Goal: Transaction & Acquisition: Purchase product/service

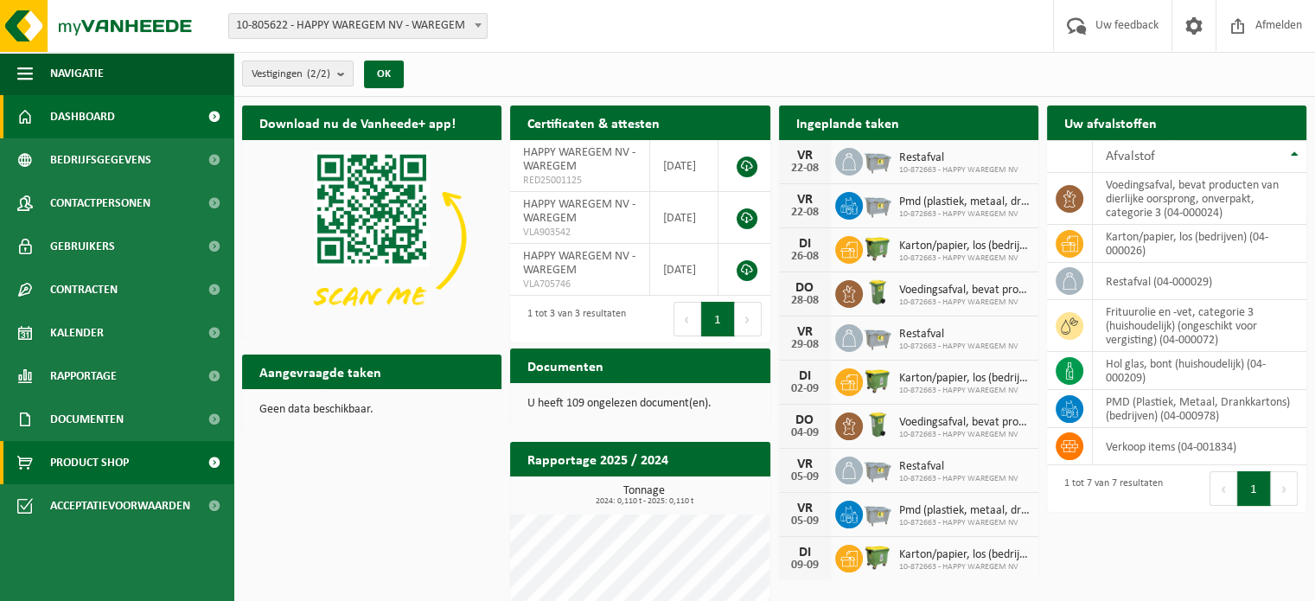
click at [99, 462] on span "Product Shop" at bounding box center [89, 462] width 79 height 43
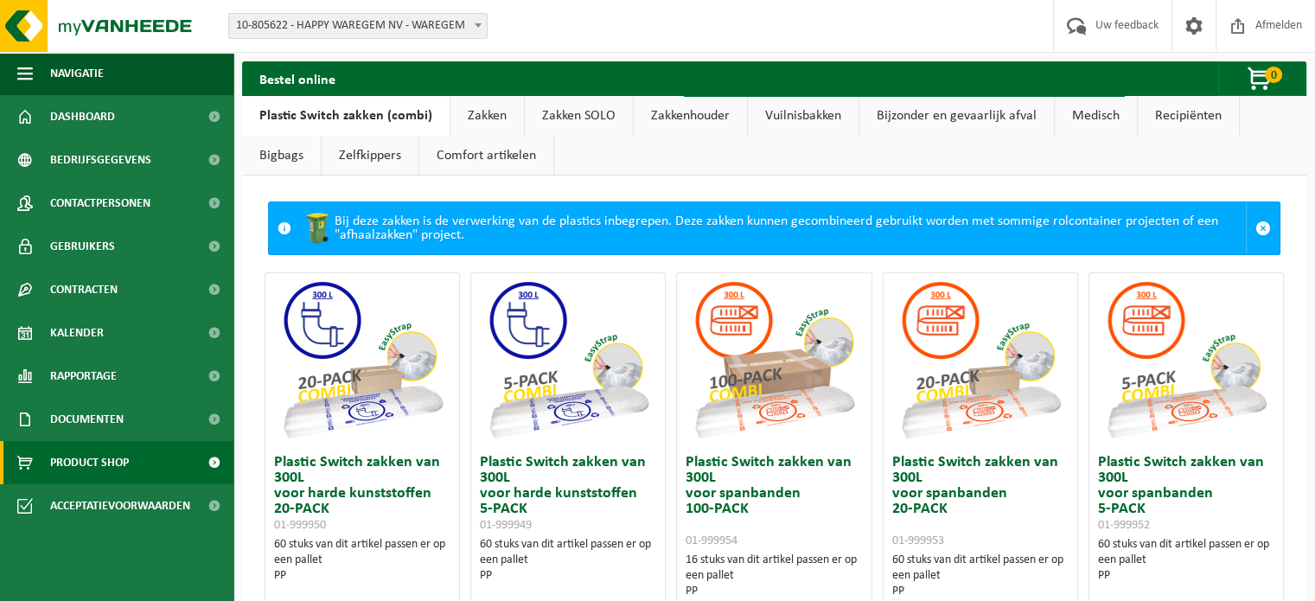
click at [487, 112] on link "Zakken" at bounding box center [486, 116] width 73 height 40
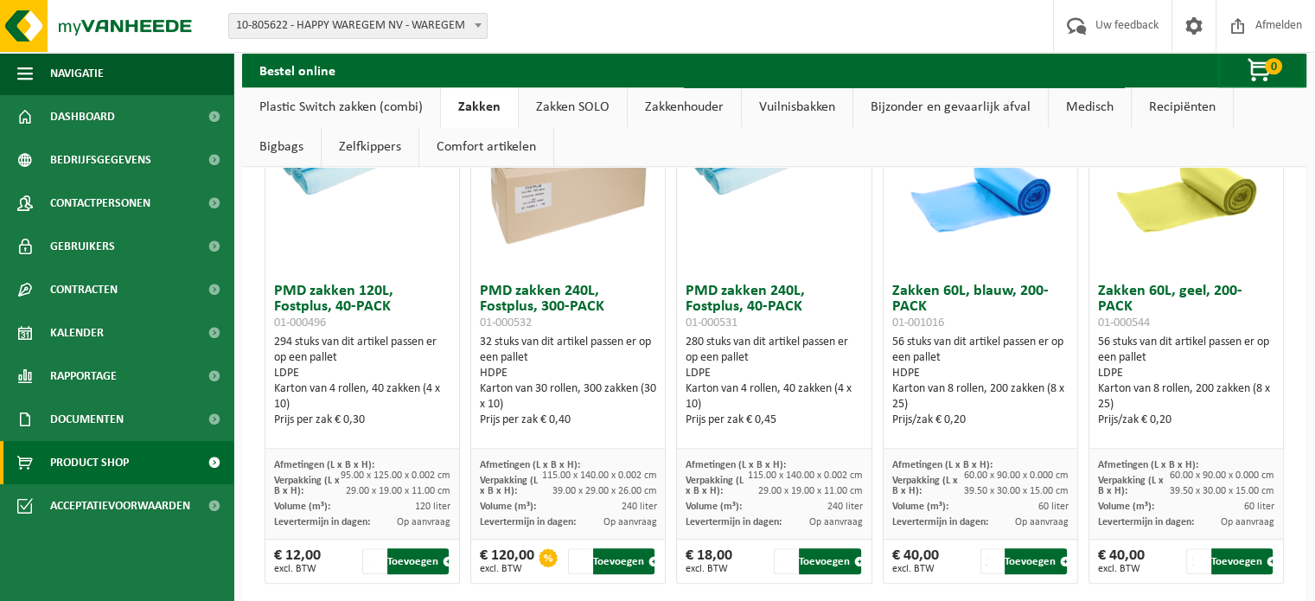
scroll to position [1665, 0]
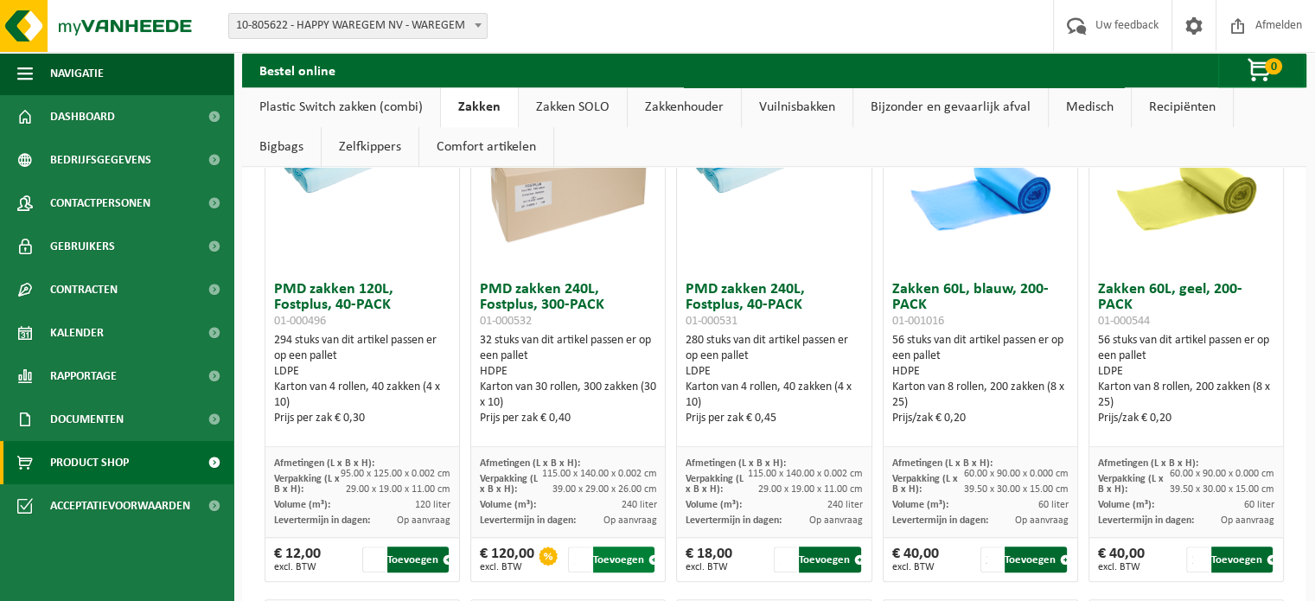
click at [615, 558] on button "Toevoegen" at bounding box center [623, 559] width 61 height 26
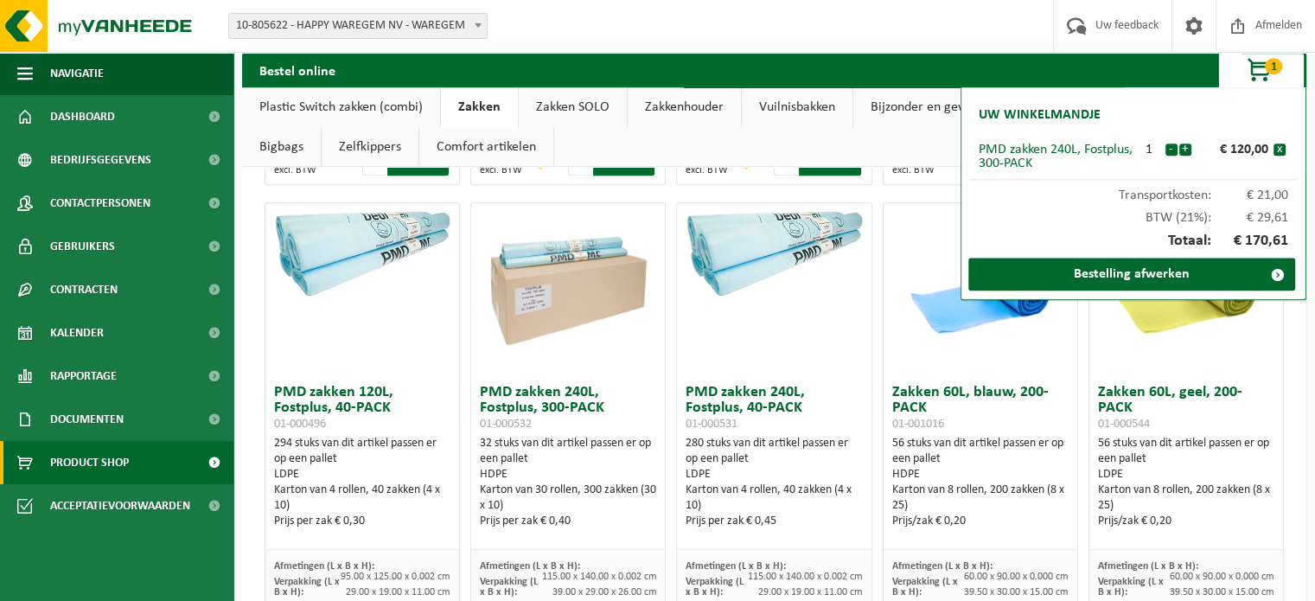
scroll to position [1561, 0]
click at [777, 343] on div at bounding box center [774, 290] width 194 height 173
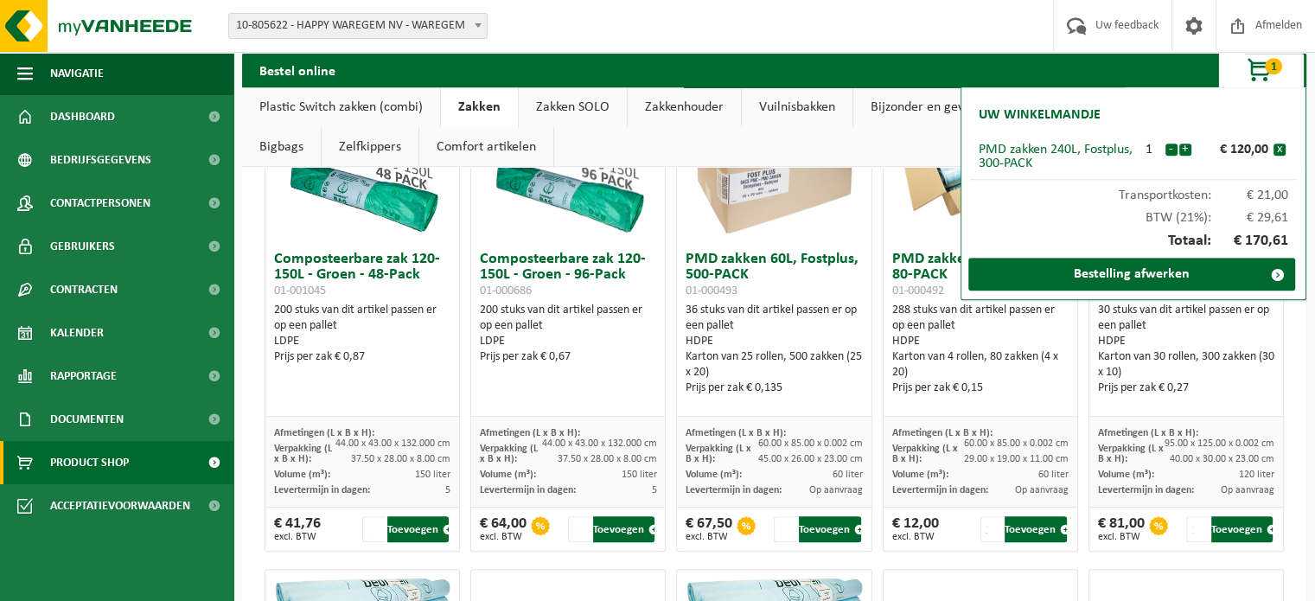
scroll to position [1250, 0]
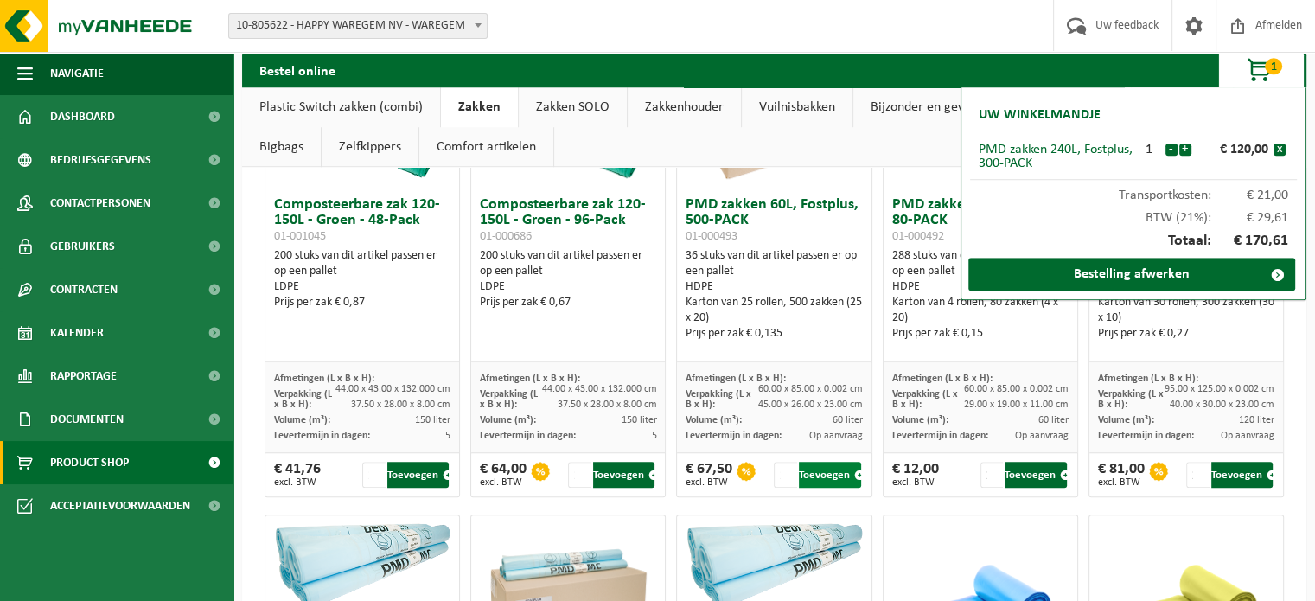
click at [821, 466] on button "Toevoegen" at bounding box center [829, 475] width 61 height 26
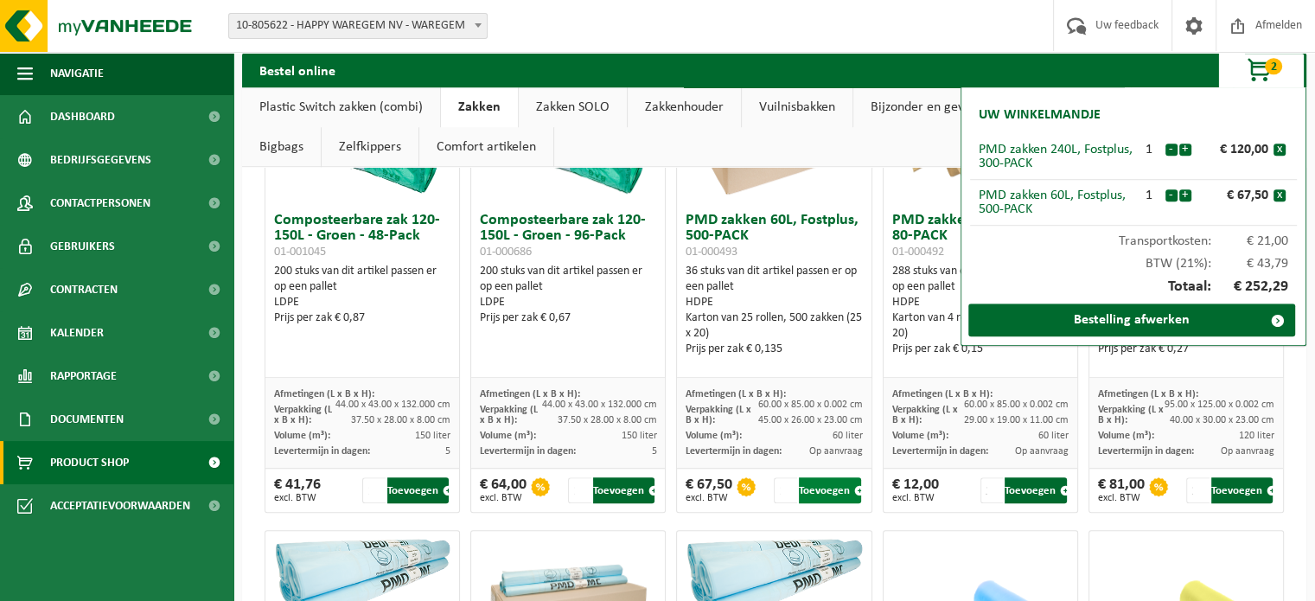
scroll to position [1236, 0]
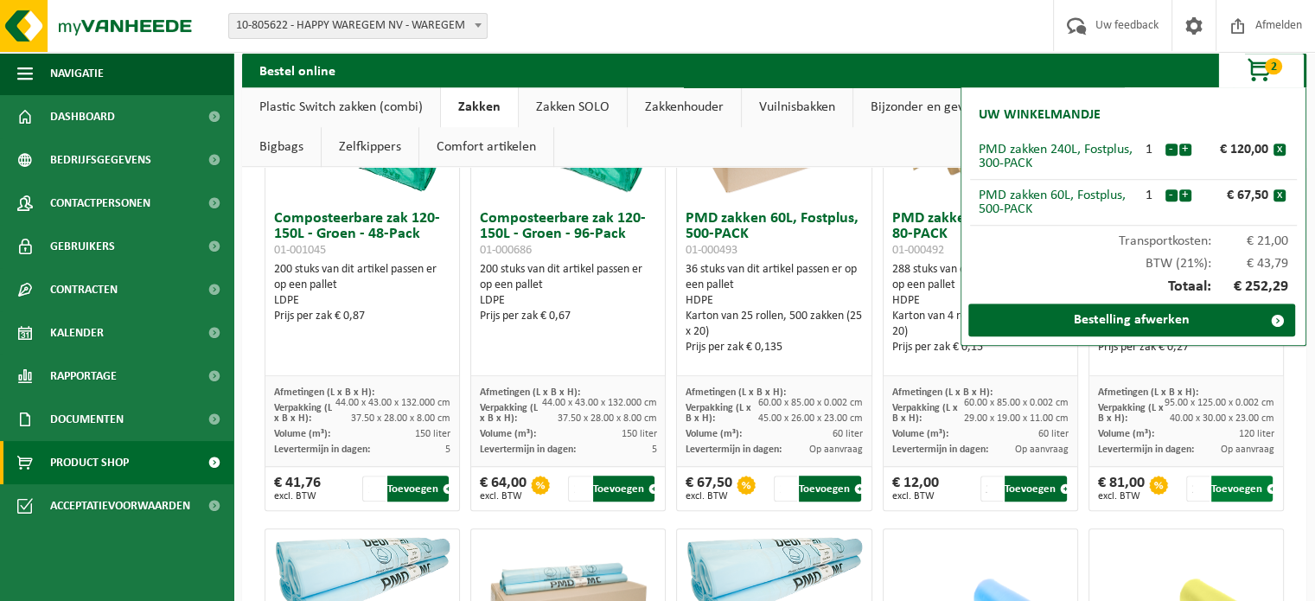
click at [1226, 483] on button "Toevoegen" at bounding box center [1241, 488] width 61 height 26
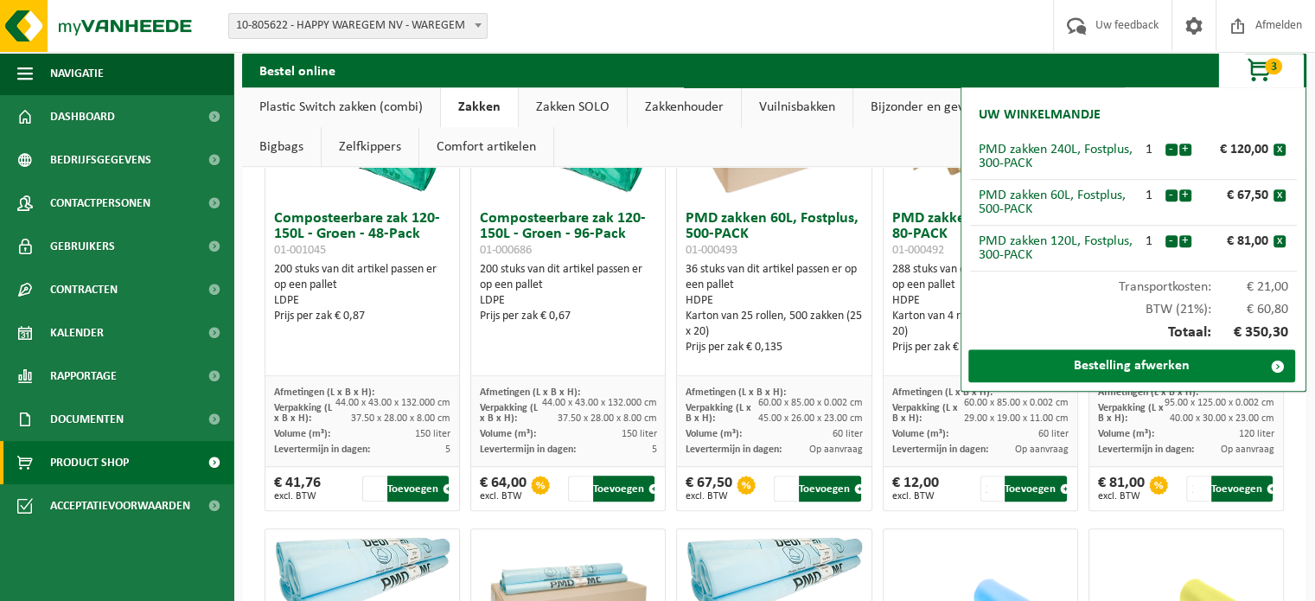
click at [1141, 368] on link "Bestelling afwerken" at bounding box center [1131, 365] width 327 height 33
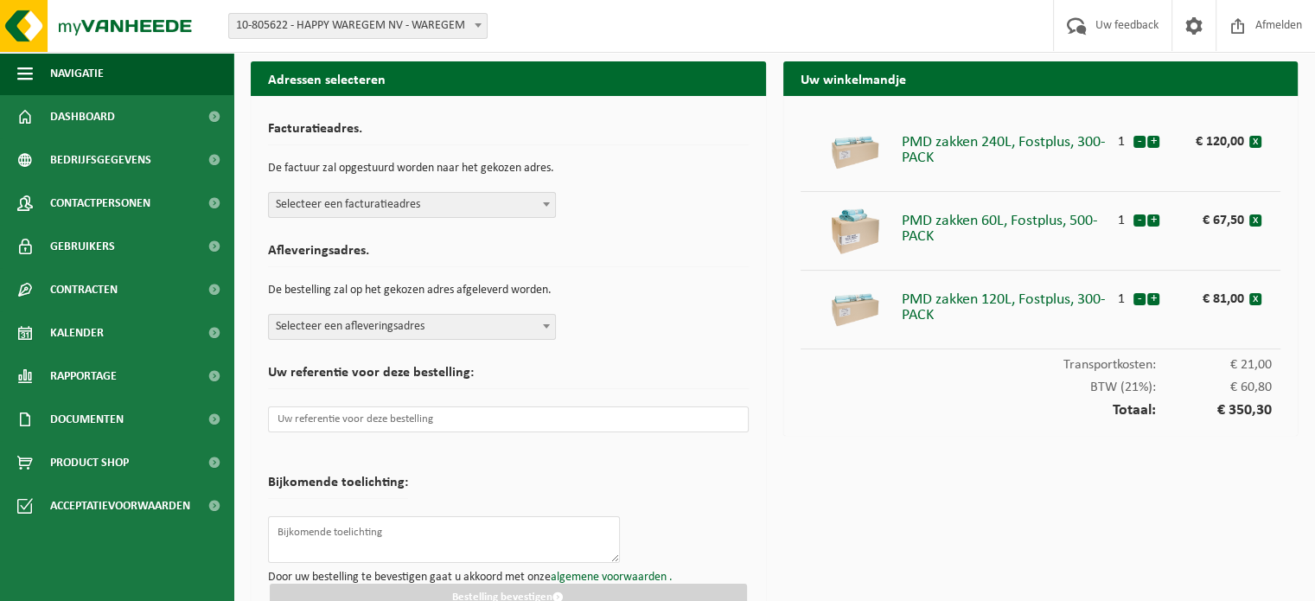
scroll to position [33, 0]
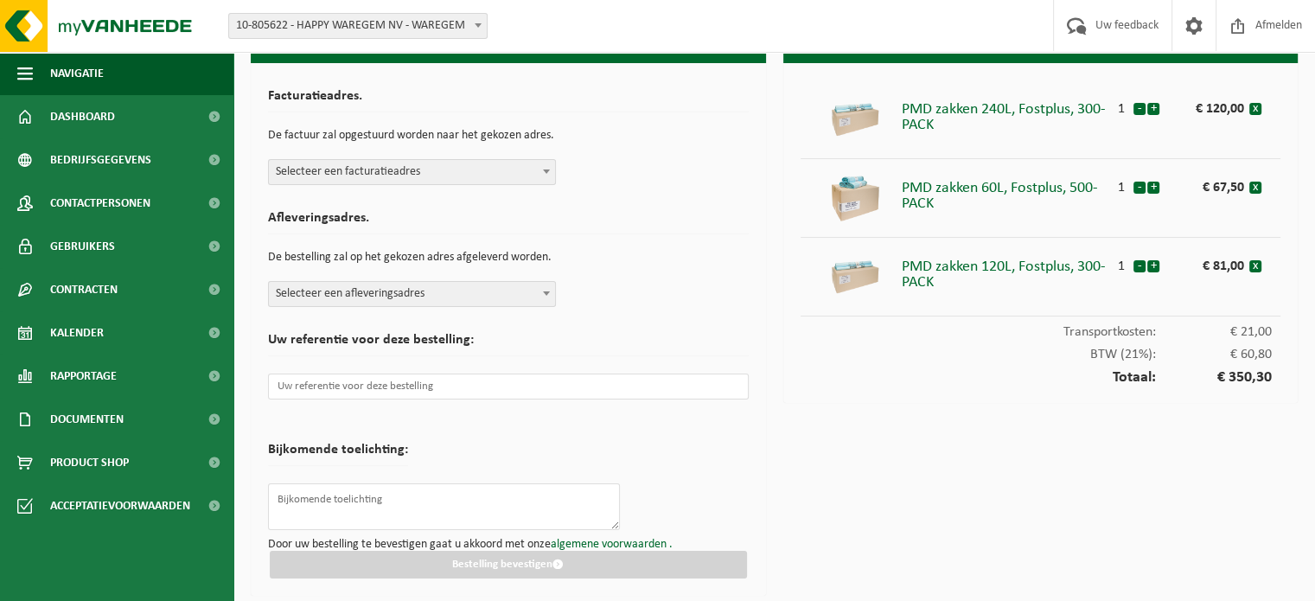
click at [550, 169] on b at bounding box center [546, 171] width 7 height 4
select select "114846"
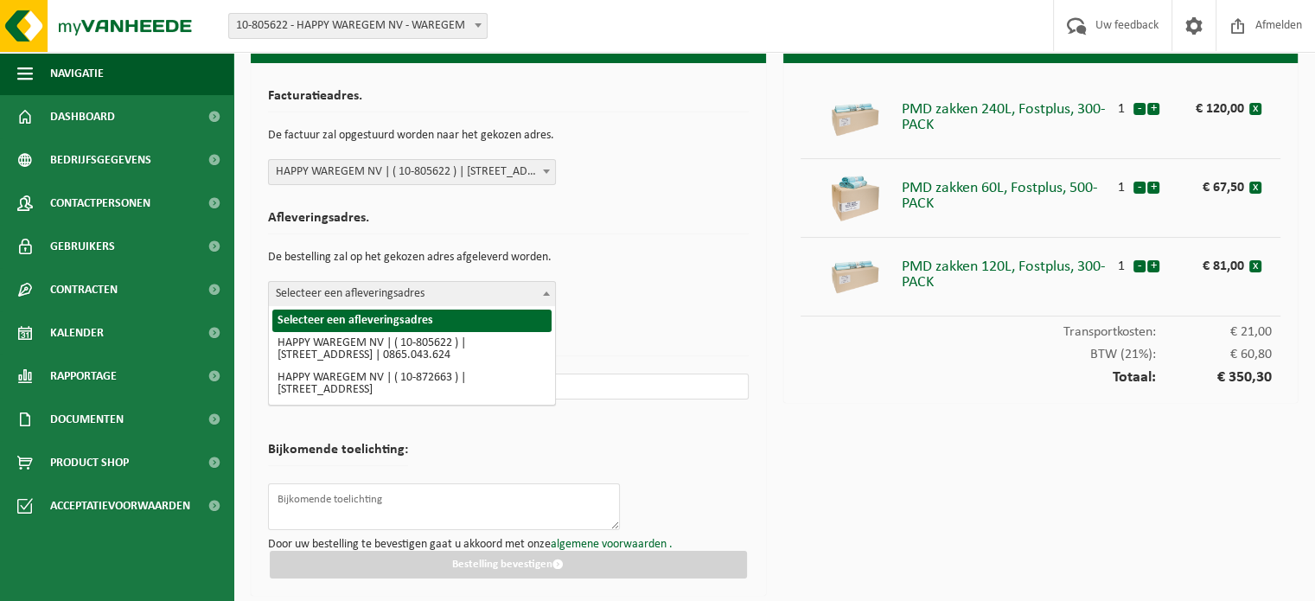
click at [541, 293] on span at bounding box center [546, 293] width 17 height 22
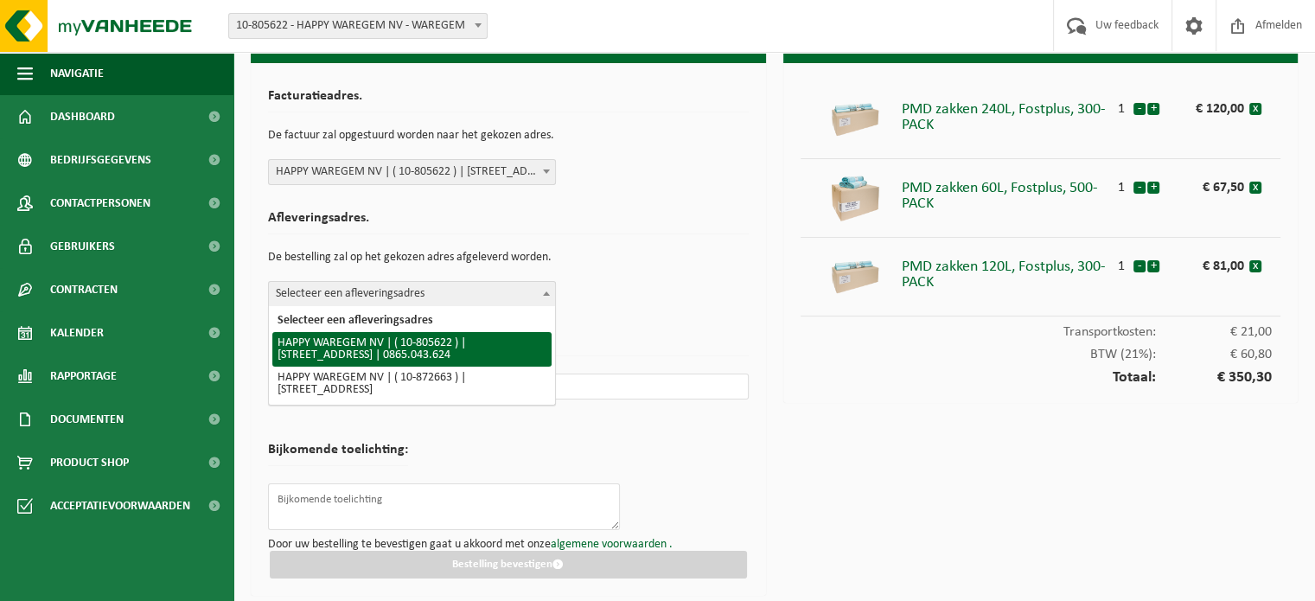
select select "114846"
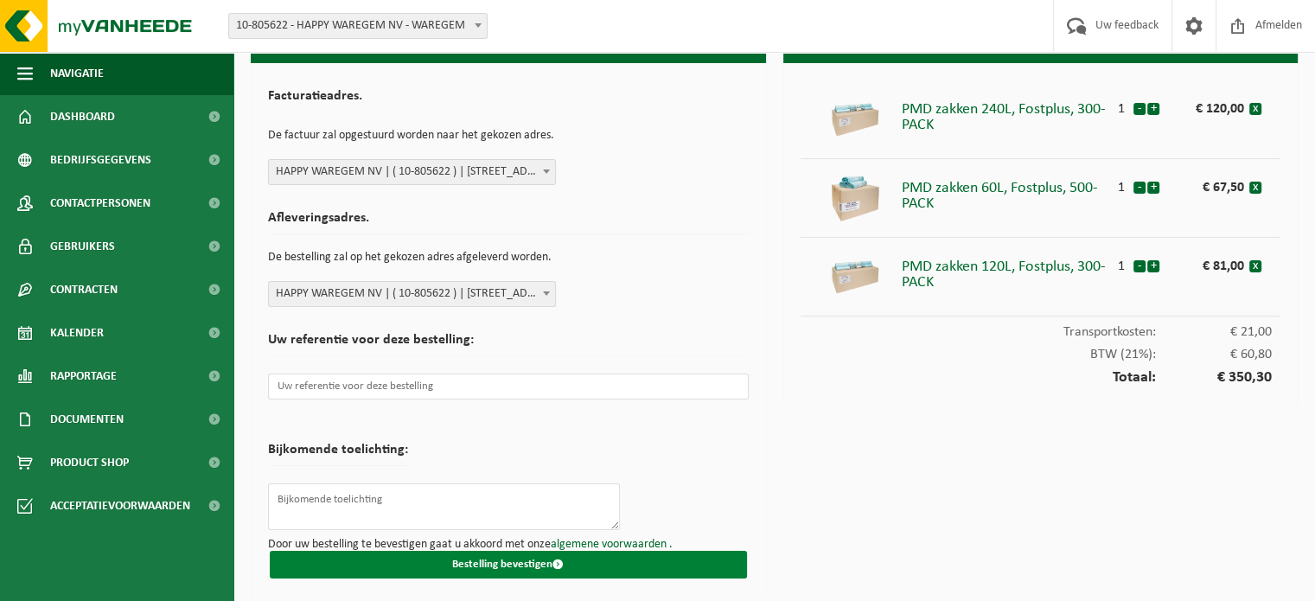
click at [517, 562] on button "Bestelling bevestigen" at bounding box center [508, 565] width 477 height 28
